Goal: Transaction & Acquisition: Purchase product/service

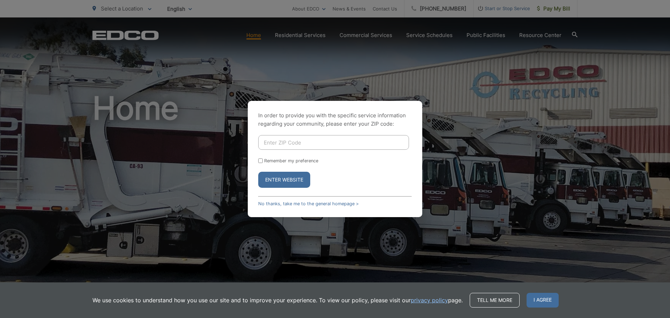
click at [552, 9] on div "In order to provide you with the specific service information regarding your co…" at bounding box center [335, 159] width 670 height 318
click at [280, 141] on input "Enter ZIP Code" at bounding box center [333, 142] width 151 height 15
type input "90801"
click at [285, 178] on button "Enter Website" at bounding box center [284, 180] width 52 height 16
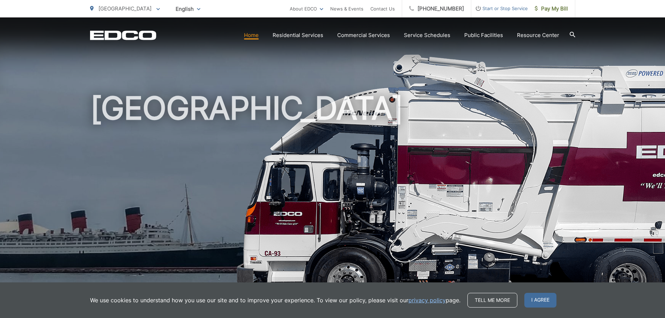
click at [254, 35] on link "Home" at bounding box center [251, 35] width 15 height 8
click at [543, 296] on span "I agree" at bounding box center [540, 300] width 32 height 15
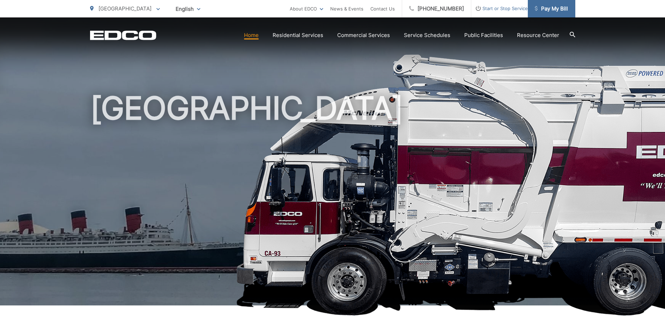
click at [551, 10] on span "Pay My Bill" at bounding box center [551, 9] width 33 height 8
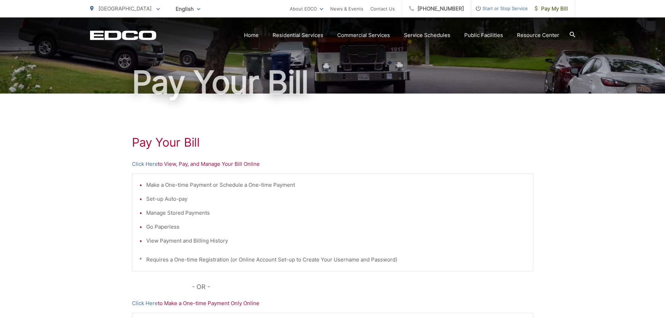
scroll to position [144, 0]
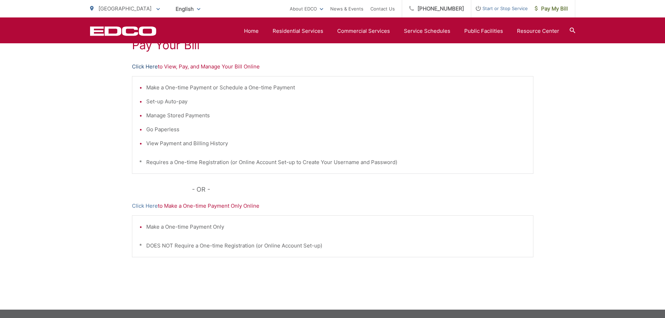
click at [148, 65] on link "Click Here" at bounding box center [145, 66] width 26 height 8
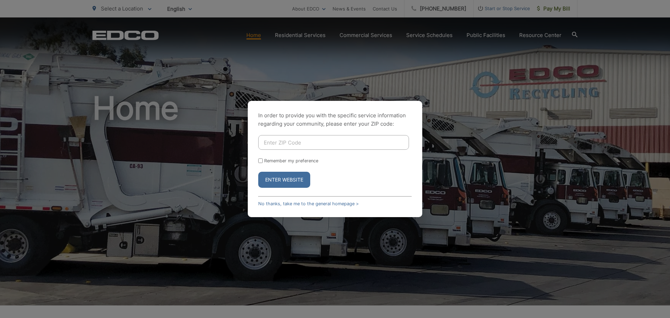
click at [295, 143] on input "Enter ZIP Code" at bounding box center [333, 142] width 151 height 15
type input "90801"
click at [299, 178] on button "Enter Website" at bounding box center [284, 180] width 52 height 16
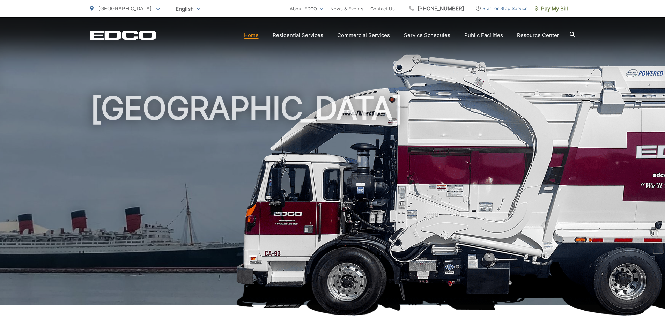
click at [550, 9] on span "Pay My Bill" at bounding box center [551, 9] width 33 height 8
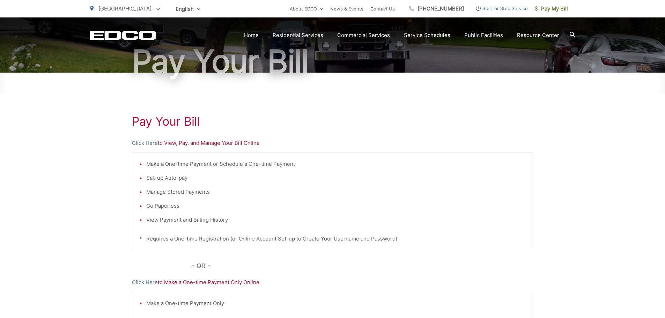
scroll to position [70, 0]
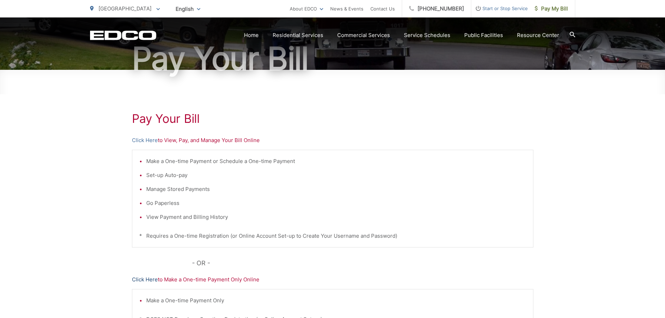
click at [138, 280] on link "Click Here" at bounding box center [145, 279] width 26 height 8
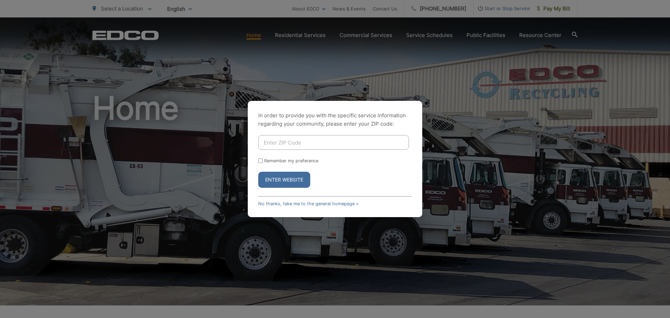
click at [289, 142] on input "Enter ZIP Code" at bounding box center [333, 142] width 151 height 15
type input "90801"
click at [291, 179] on button "Enter Website" at bounding box center [284, 180] width 52 height 16
click at [295, 144] on input "Enter ZIP Code" at bounding box center [333, 142] width 151 height 15
type input "90755"
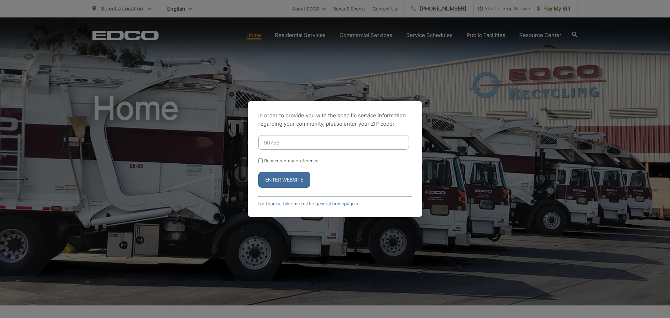
click at [284, 178] on button "Enter Website" at bounding box center [284, 180] width 52 height 16
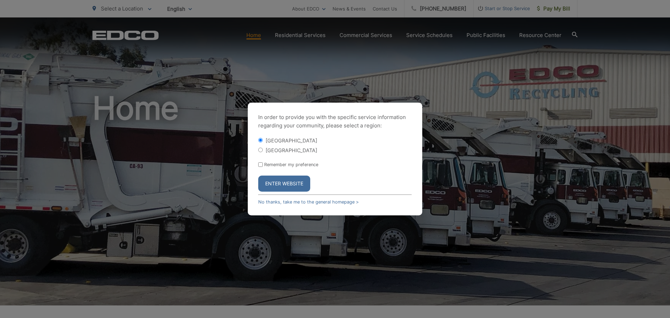
click at [276, 152] on label "[GEOGRAPHIC_DATA]" at bounding box center [292, 150] width 52 height 6
click at [263, 152] on input "[GEOGRAPHIC_DATA]" at bounding box center [260, 150] width 5 height 5
radio input "true"
click at [281, 185] on button "Enter Website" at bounding box center [284, 184] width 52 height 16
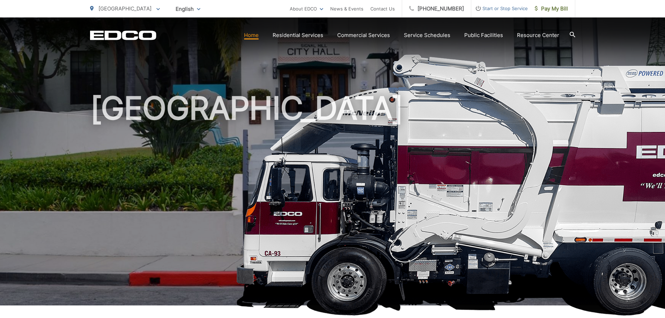
click at [114, 8] on span "[GEOGRAPHIC_DATA]" at bounding box center [124, 8] width 53 height 7
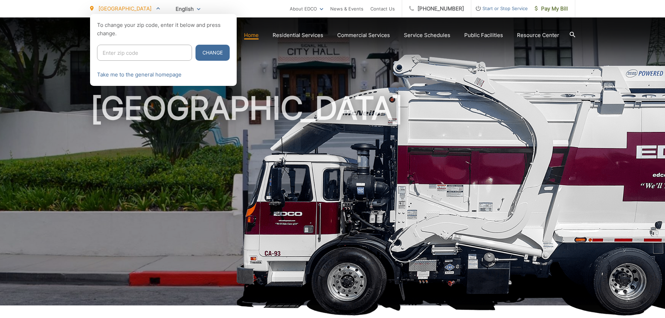
click at [173, 126] on div at bounding box center [332, 173] width 665 height 318
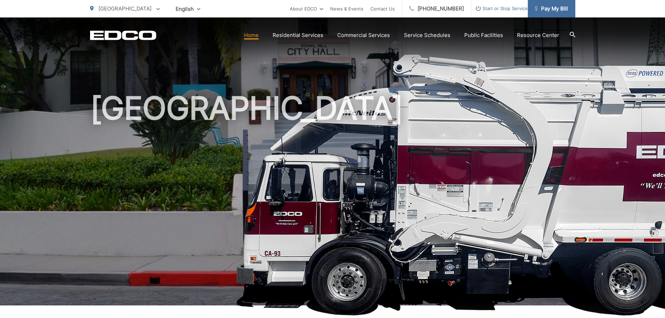
click at [558, 11] on span "Pay My Bill" at bounding box center [551, 9] width 33 height 8
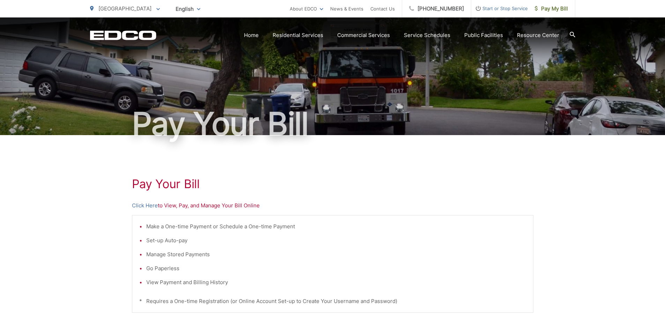
scroll to position [35, 0]
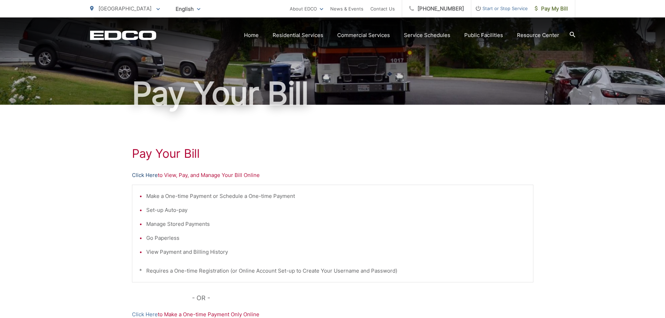
click at [148, 174] on link "Click Here" at bounding box center [145, 175] width 26 height 8
